Goal: Task Accomplishment & Management: Use online tool/utility

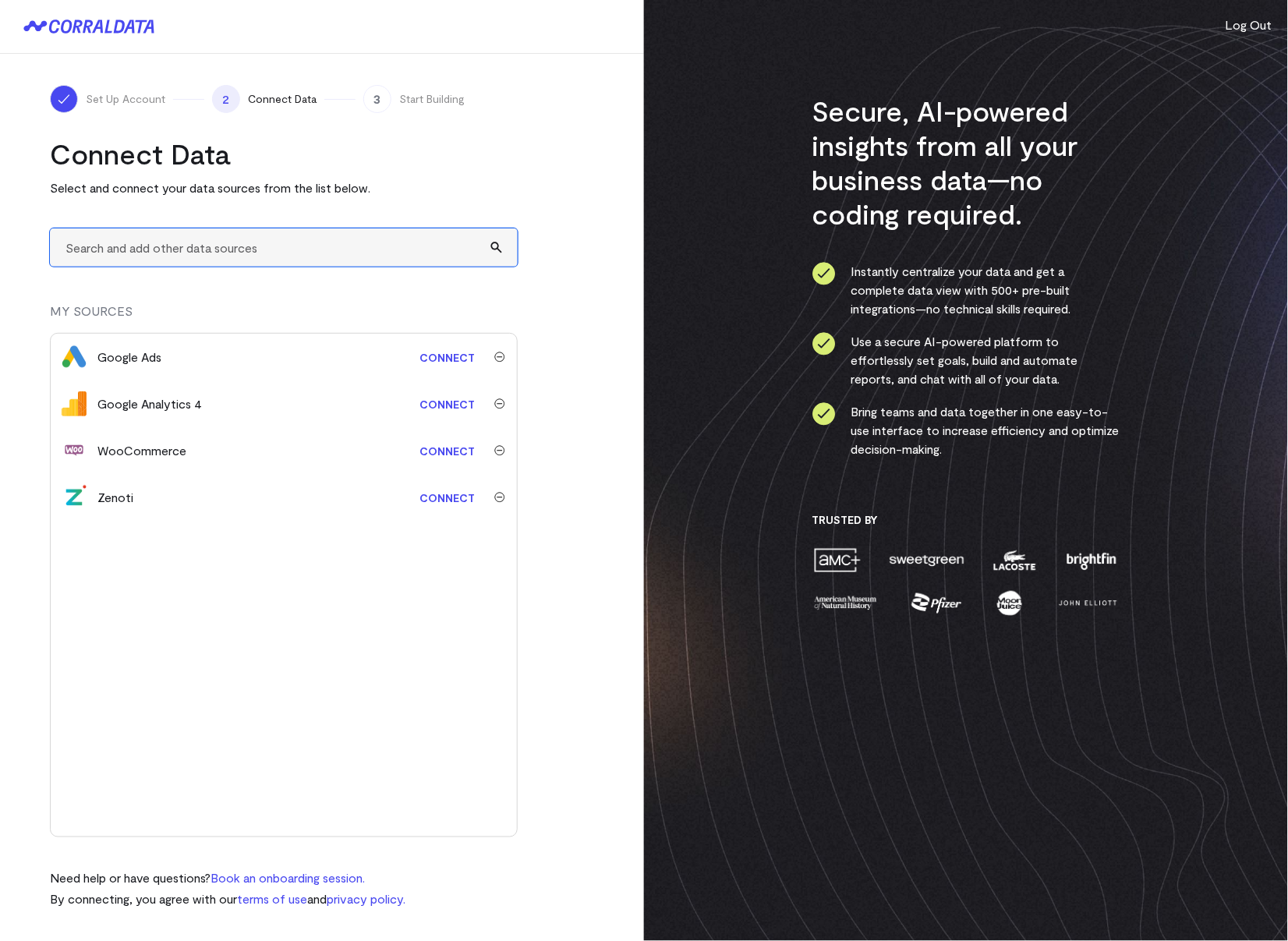
click at [265, 239] on input "text" at bounding box center [283, 247] width 468 height 38
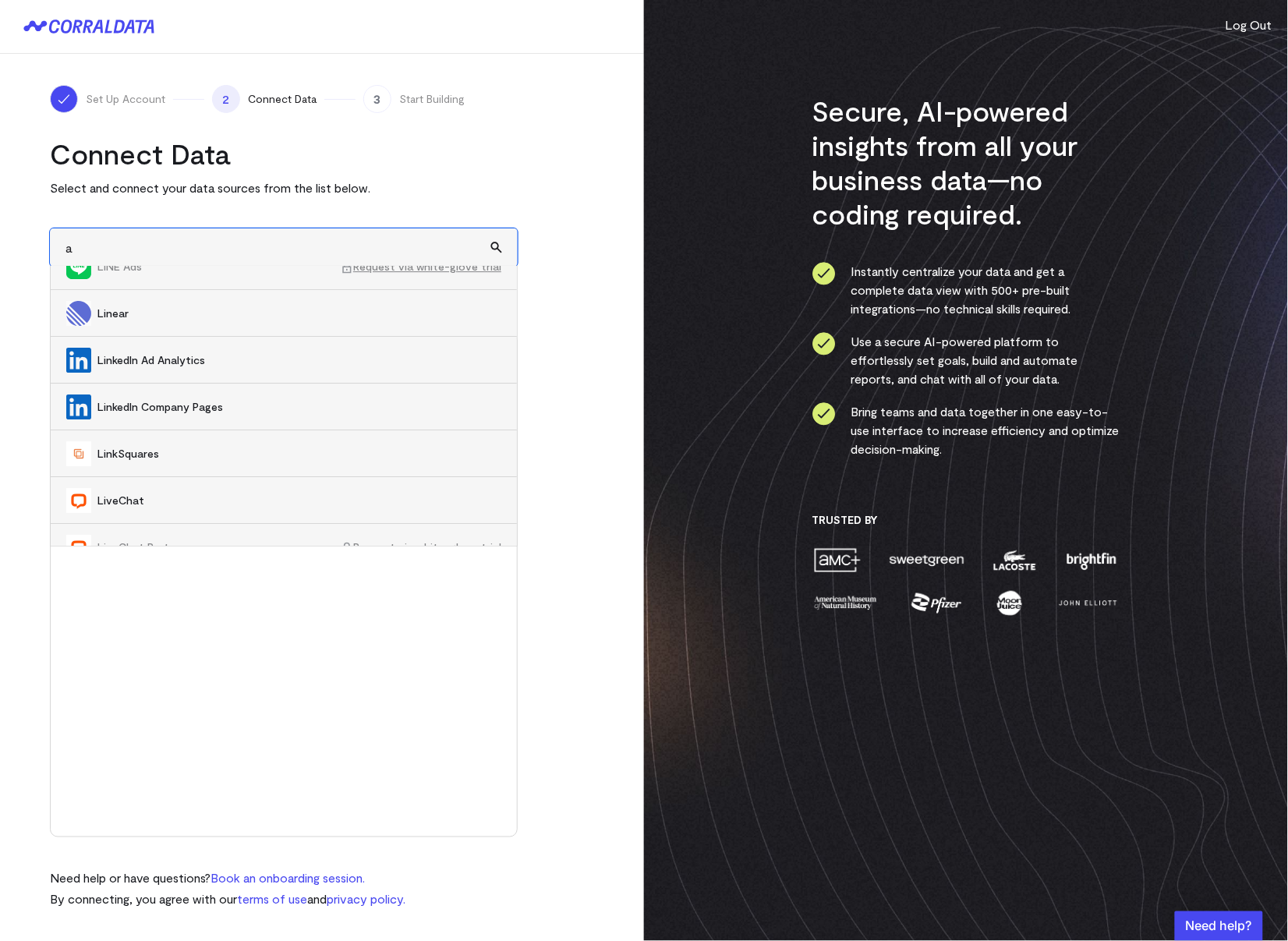
scroll to position [10417, 0]
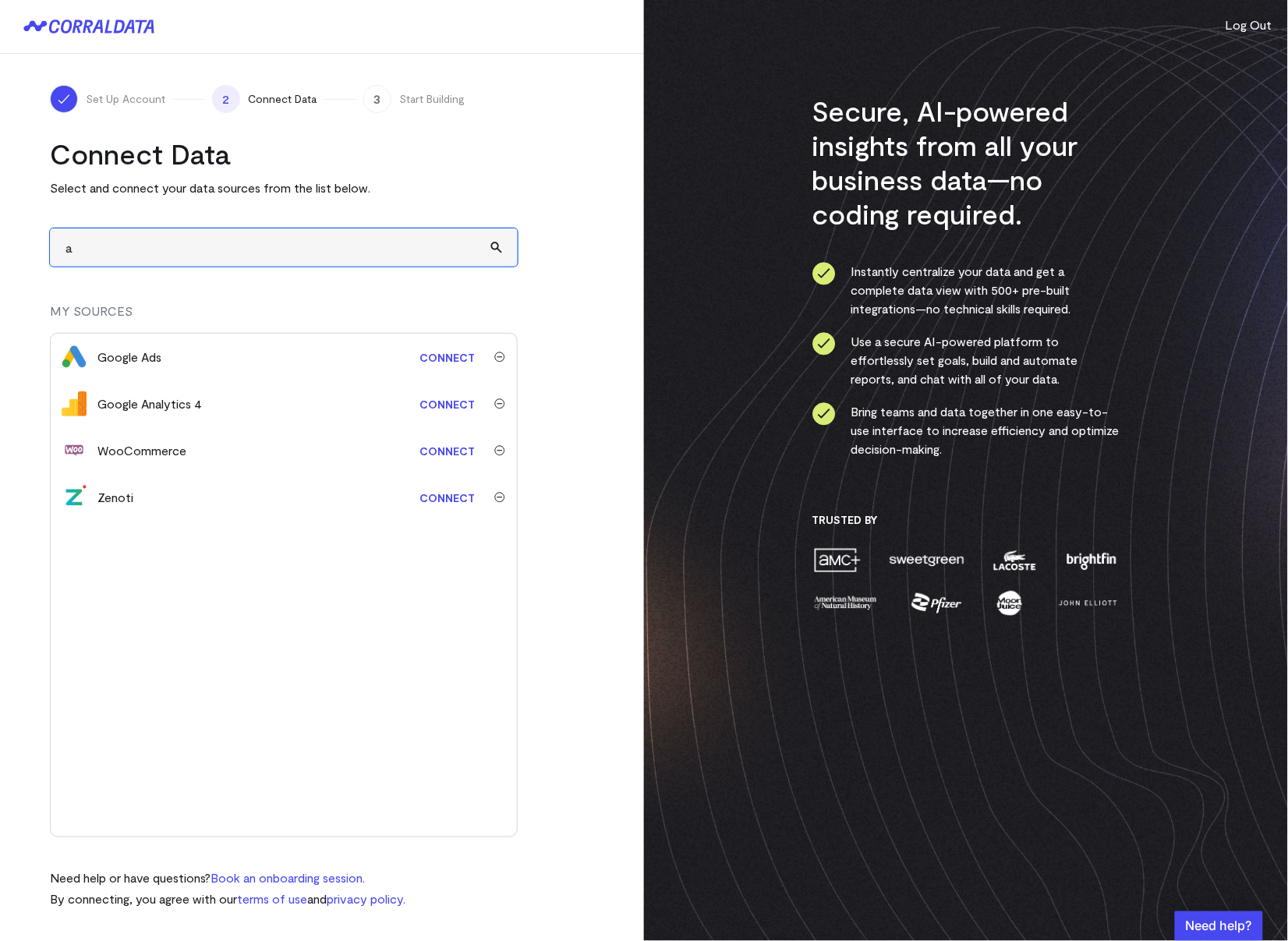
type input "a"
click at [440, 497] on link "Connect" at bounding box center [447, 497] width 71 height 29
